Goal: Navigation & Orientation: Find specific page/section

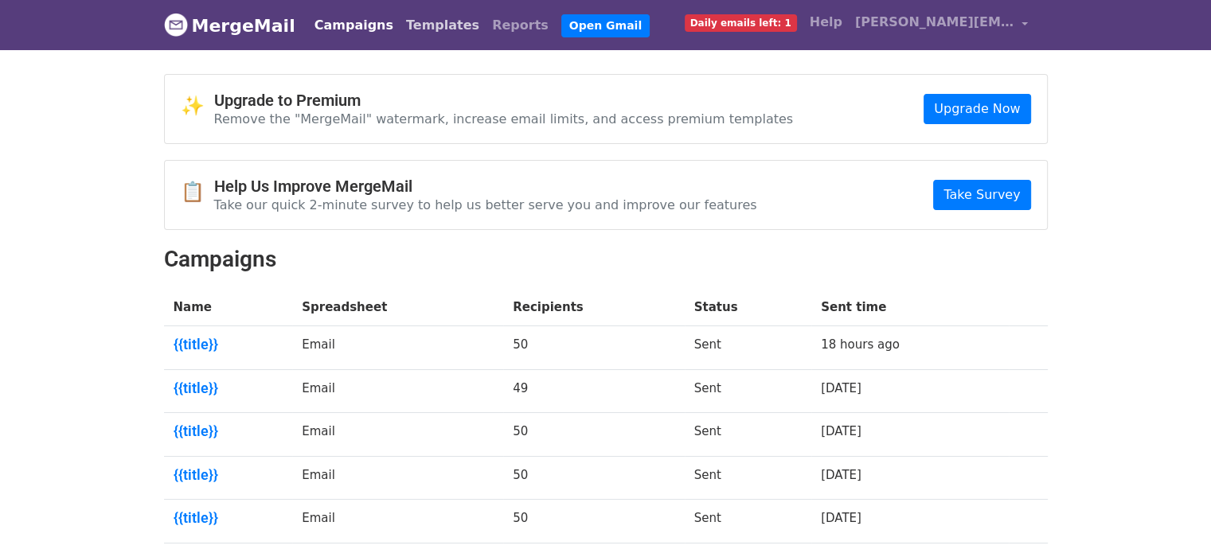
click at [408, 28] on link "Templates" at bounding box center [443, 26] width 86 height 32
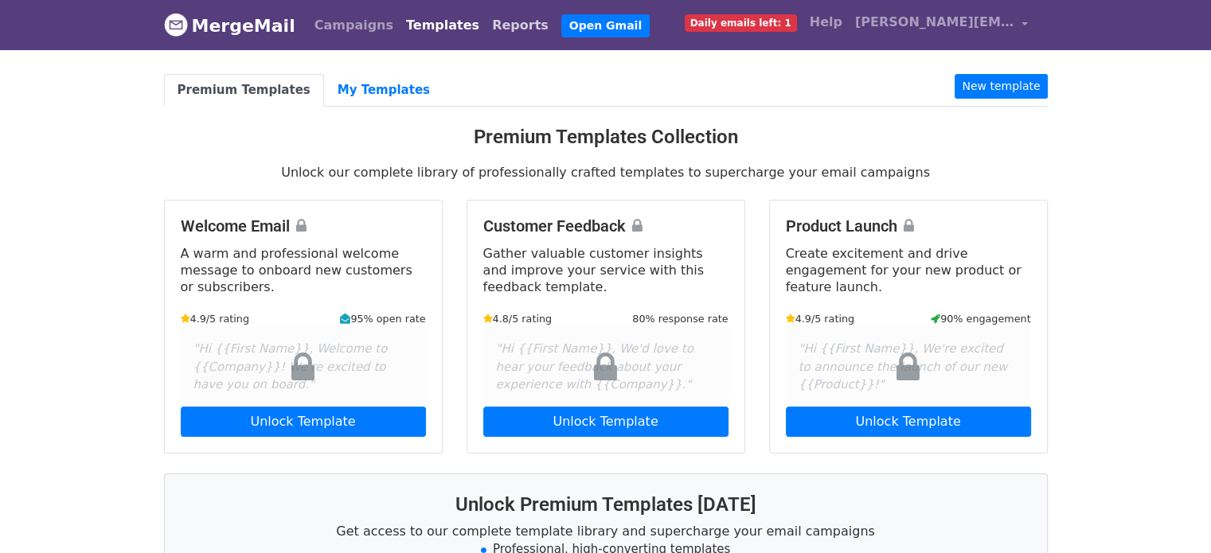
click at [486, 21] on link "Reports" at bounding box center [520, 26] width 69 height 32
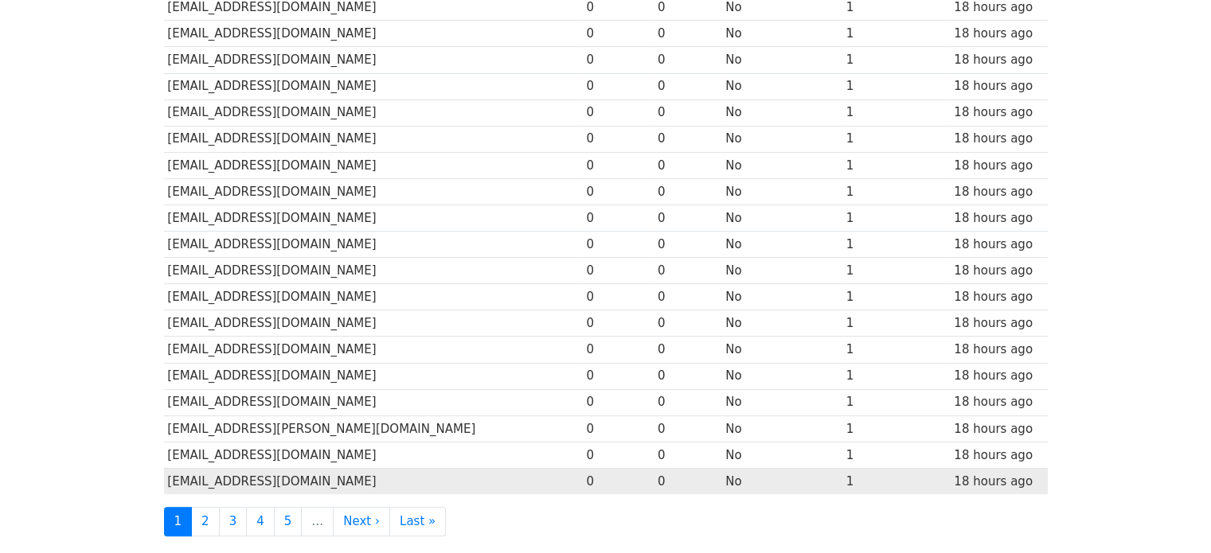
scroll to position [657, 0]
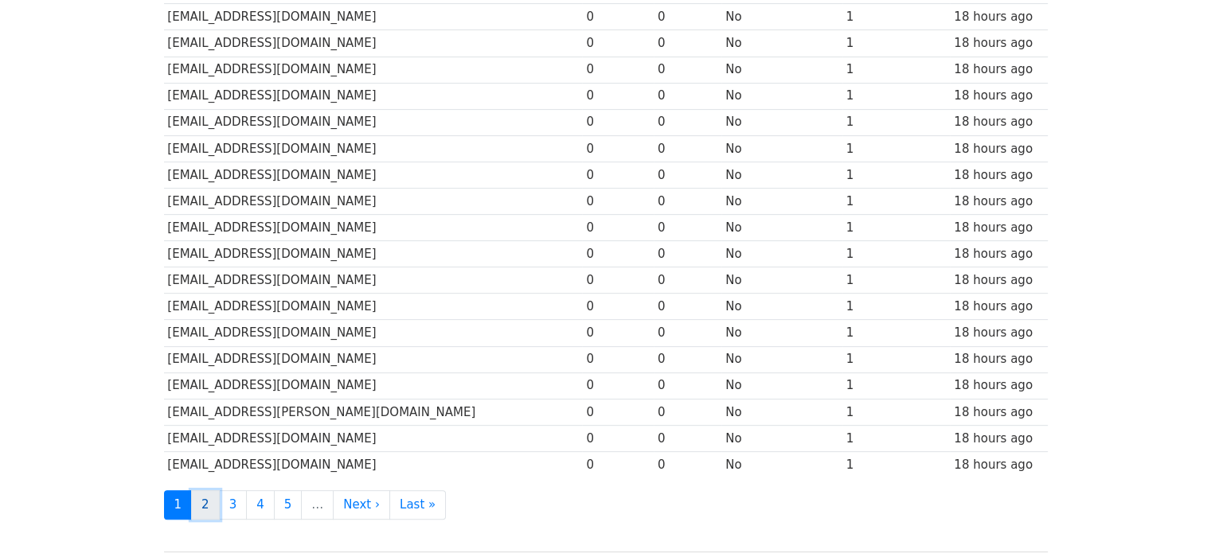
click at [203, 490] on link "2" at bounding box center [205, 504] width 29 height 29
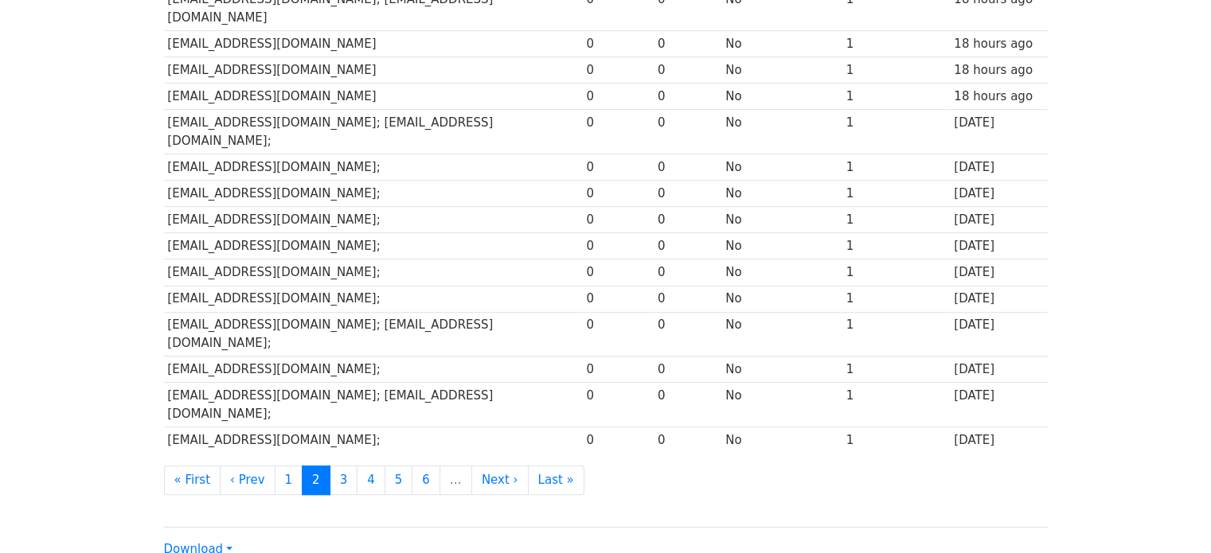
scroll to position [736, 0]
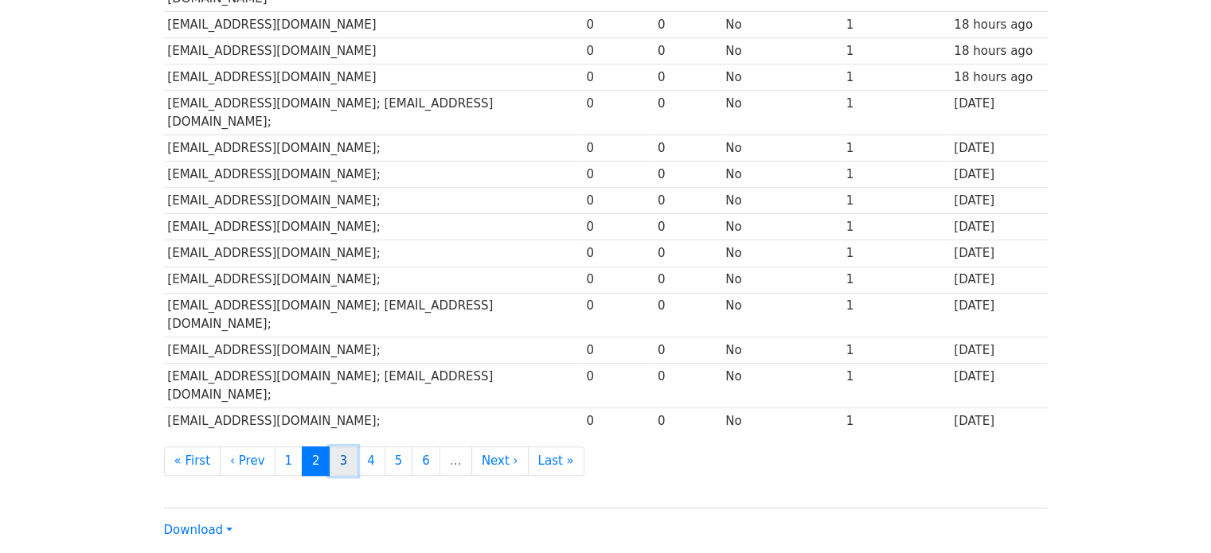
click at [330, 447] on link "3" at bounding box center [344, 461] width 29 height 29
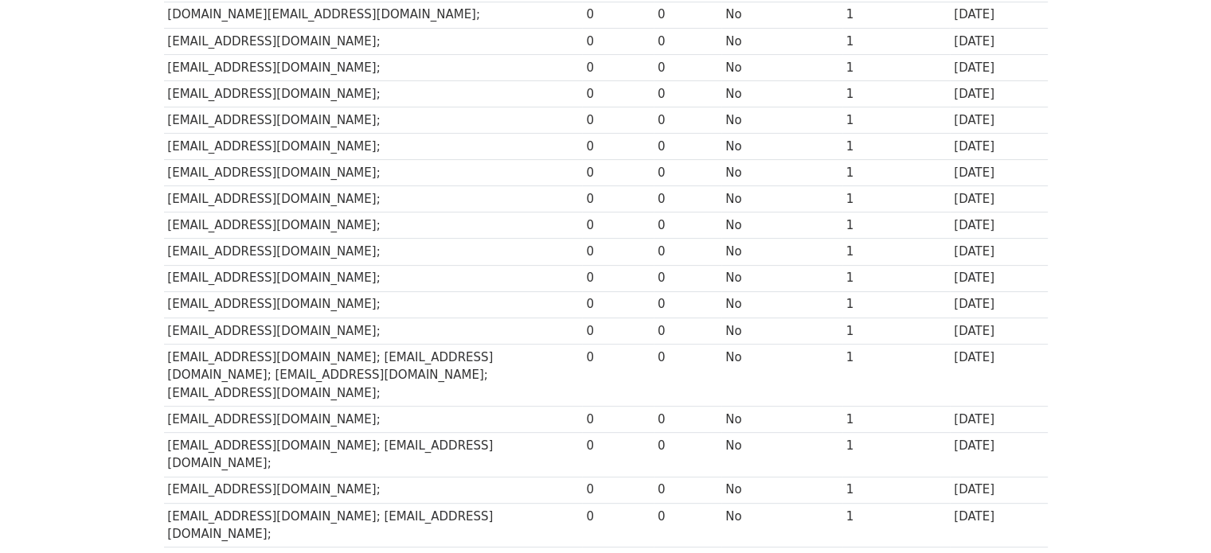
scroll to position [755, 0]
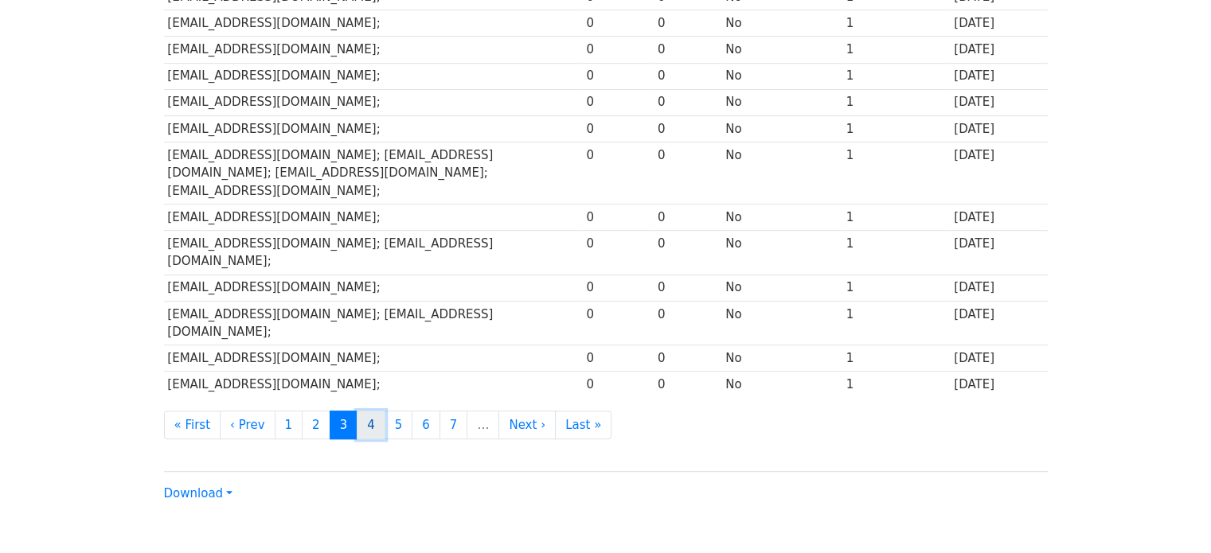
click at [366, 411] on link "4" at bounding box center [371, 425] width 29 height 29
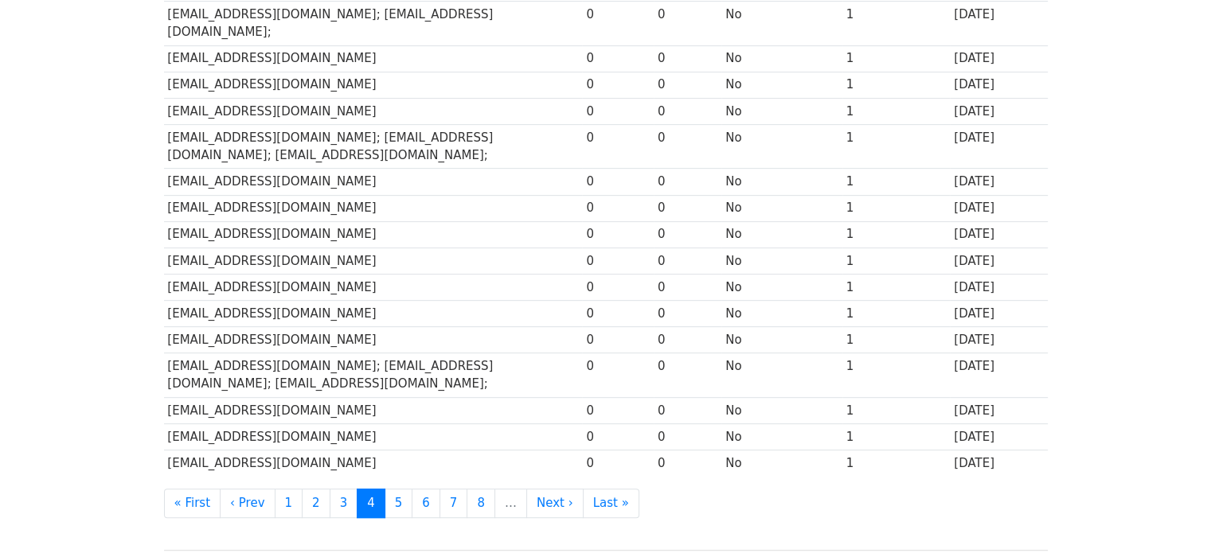
scroll to position [736, 0]
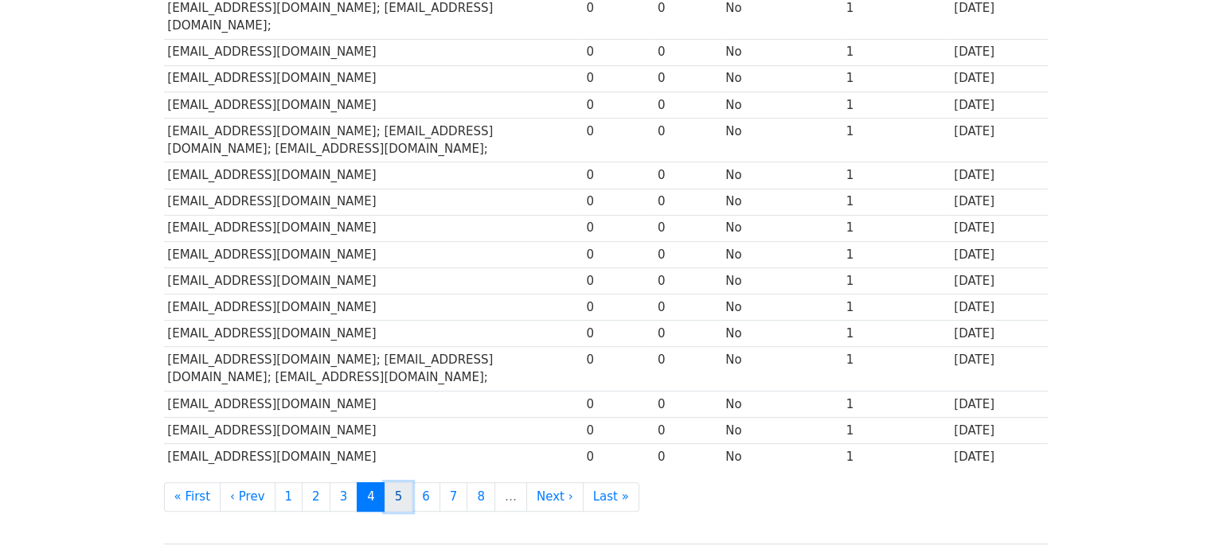
click at [385, 482] on link "5" at bounding box center [399, 496] width 29 height 29
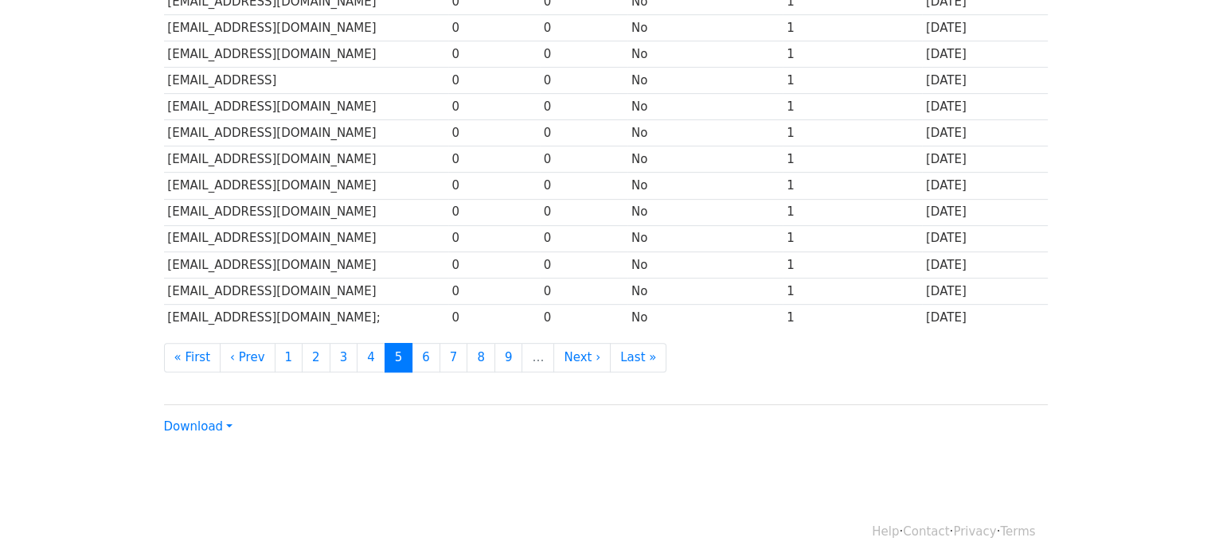
scroll to position [736, 0]
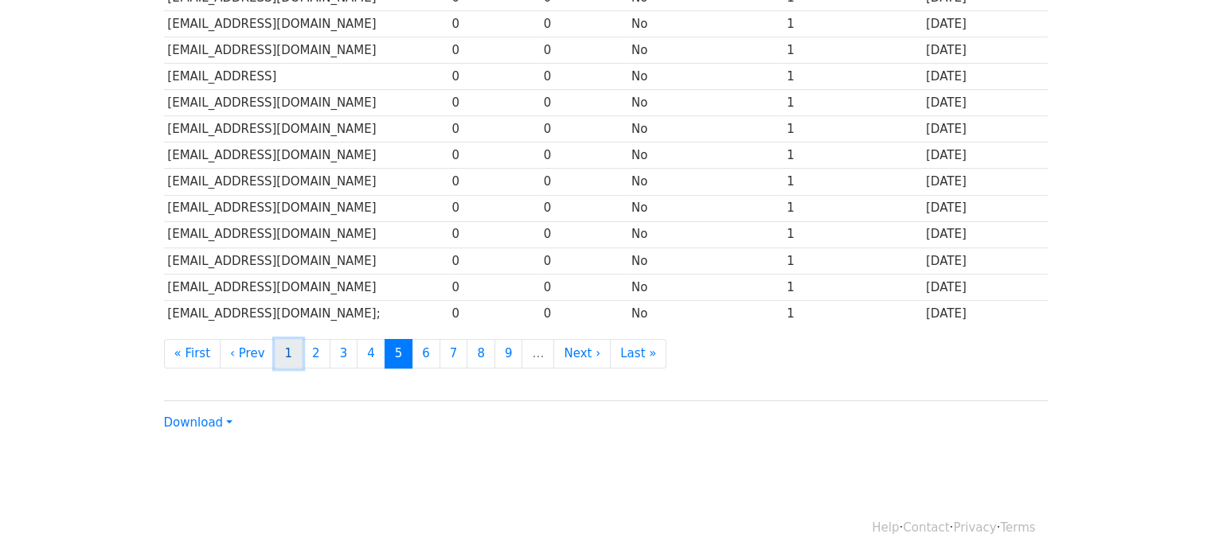
click at [283, 354] on link "1" at bounding box center [289, 353] width 29 height 29
